Goal: Task Accomplishment & Management: Manage account settings

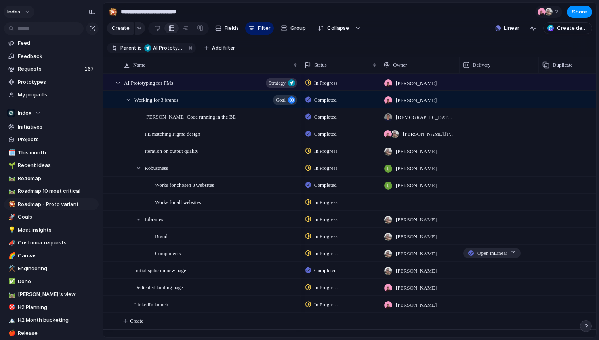
click at [15, 15] on button "Index" at bounding box center [19, 12] width 31 height 13
click at [16, 28] on div "Settings" at bounding box center [24, 30] width 31 height 8
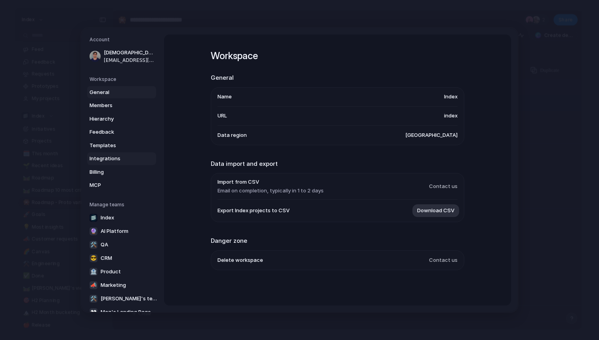
click at [106, 162] on link "Integrations" at bounding box center [121, 158] width 69 height 13
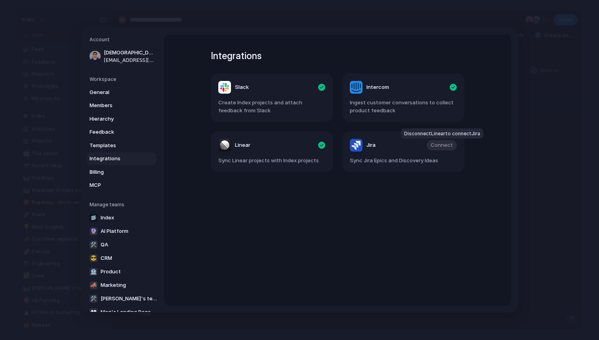
click at [447, 146] on div "Connect" at bounding box center [442, 145] width 30 height 10
click at [408, 204] on div "Integrations Slack Create Index projects and attach feedback from Slack Interco…" at bounding box center [338, 169] width 282 height 271
click at [455, 86] on div "button" at bounding box center [453, 87] width 7 height 7
click at [442, 87] on span "Connect" at bounding box center [442, 87] width 22 height 8
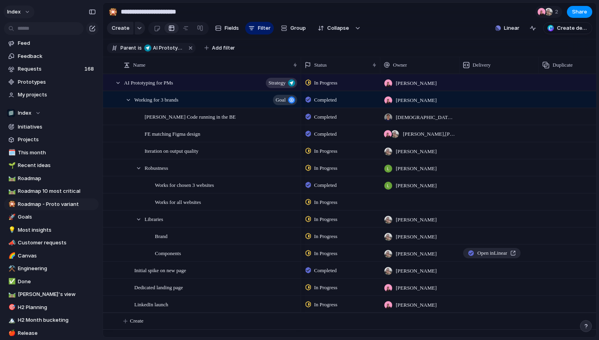
click at [27, 10] on button "Index" at bounding box center [19, 12] width 31 height 13
click at [28, 27] on span "Settings" at bounding box center [29, 30] width 22 height 8
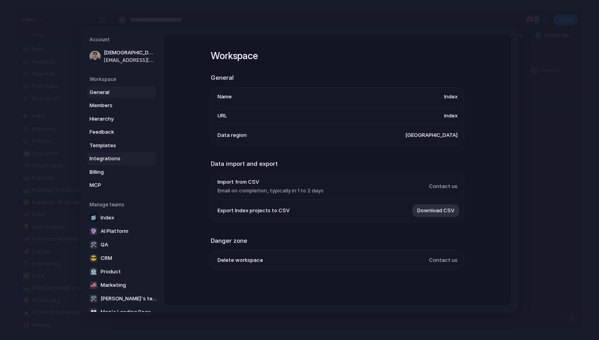
click at [122, 156] on span "Integrations" at bounding box center [115, 159] width 51 height 8
